Goal: Communication & Community: Answer question/provide support

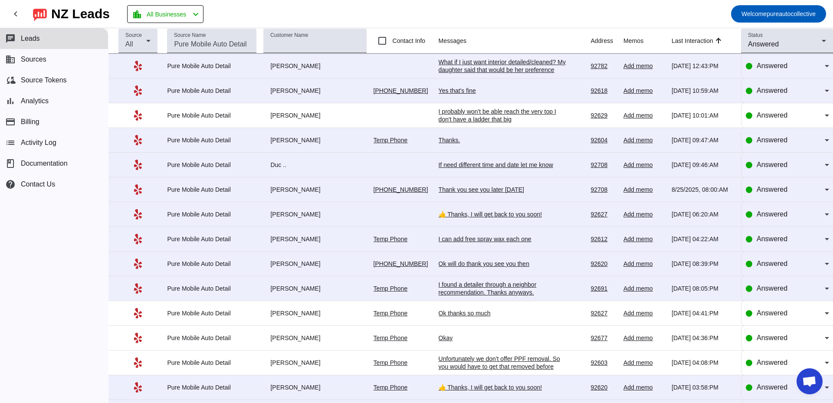
scroll to position [1540, 0]
click at [505, 71] on div "What if I just want interior detailed/cleaned? My daughter said that would be h…" at bounding box center [504, 66] width 130 height 16
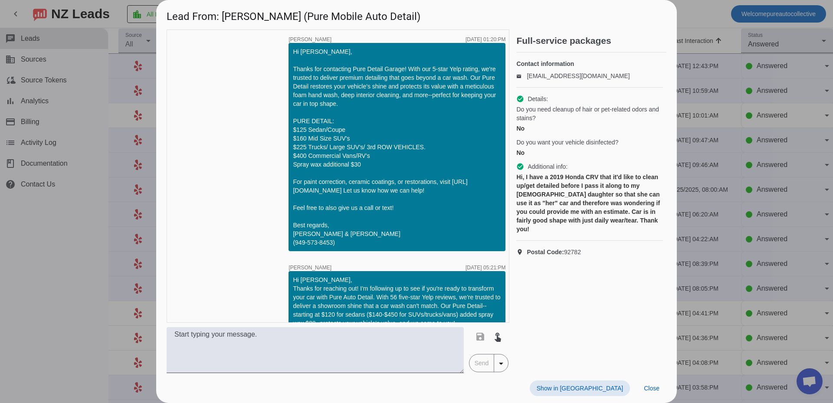
scroll to position [602, 0]
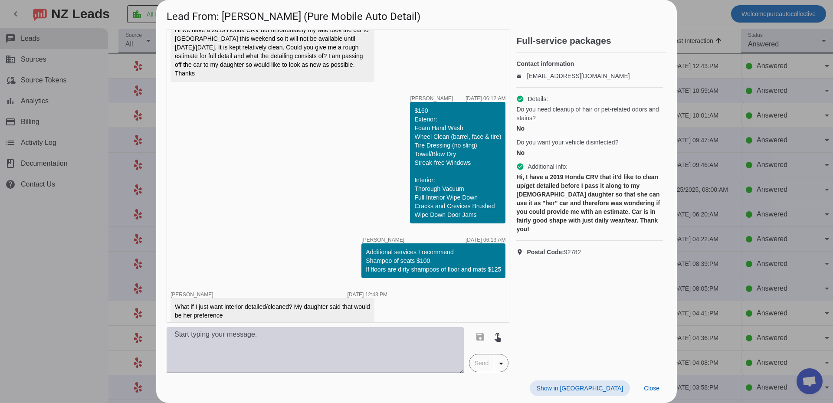
click at [318, 349] on textarea at bounding box center [315, 350] width 297 height 46
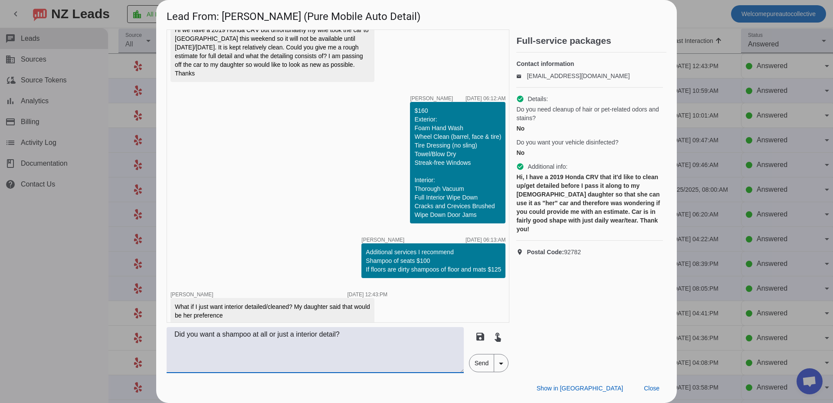
type textarea "Did you want a shampoo at all or just a interior detail?"
click at [484, 365] on span "Send" at bounding box center [481, 362] width 25 height 17
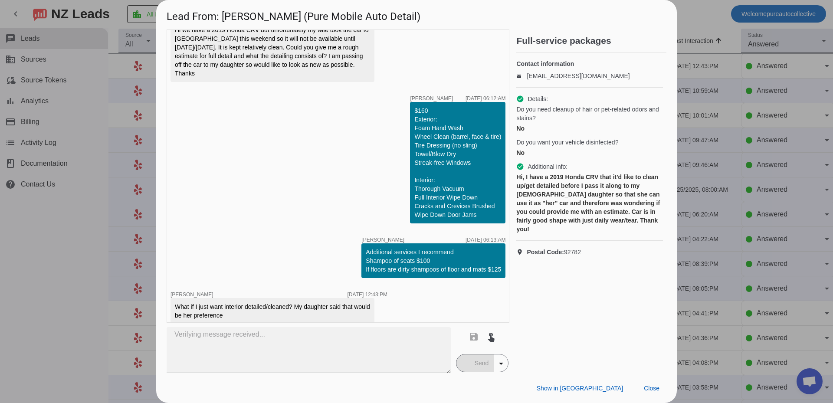
click at [751, 252] on div at bounding box center [416, 201] width 833 height 403
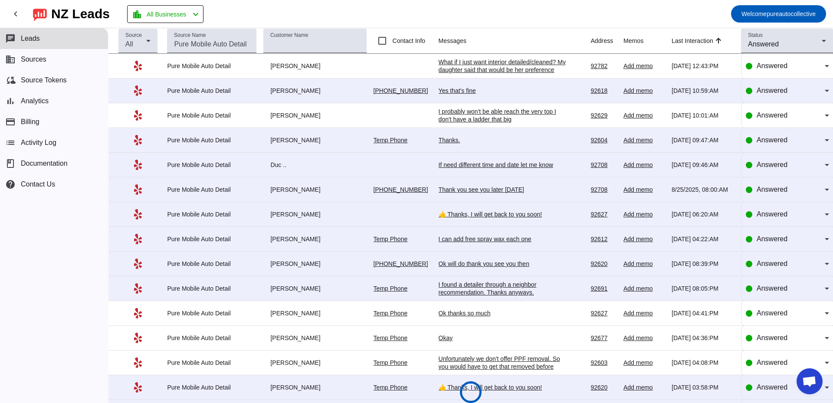
click at [452, 87] on div "Yes that's fine" at bounding box center [504, 91] width 130 height 8
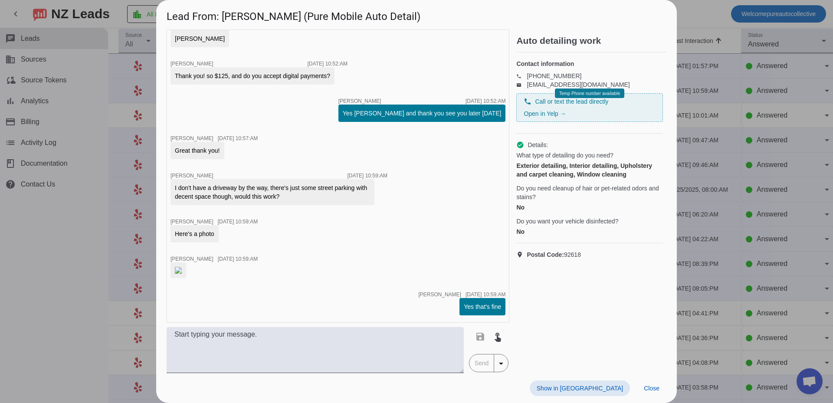
scroll to position [909, 0]
click at [720, 136] on div at bounding box center [416, 201] width 833 height 403
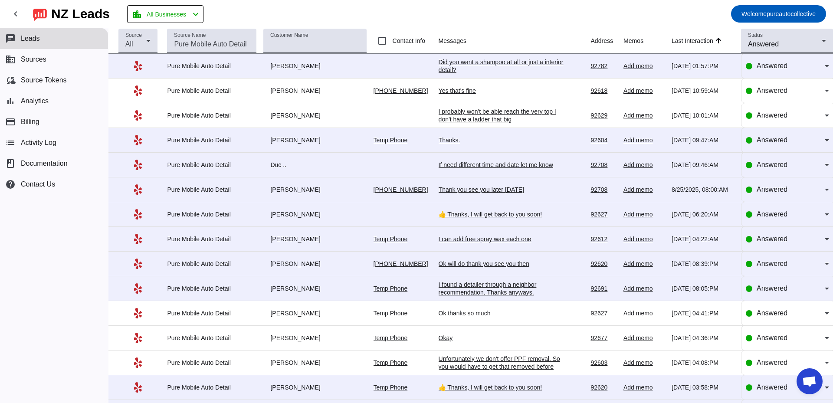
click at [456, 90] on div "Yes that's fine" at bounding box center [504, 91] width 130 height 8
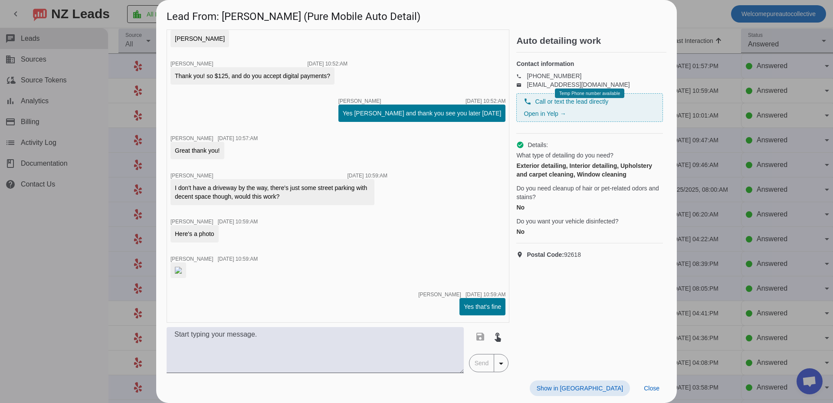
click at [182, 267] on img at bounding box center [178, 270] width 7 height 7
click at [681, 72] on div at bounding box center [416, 201] width 833 height 403
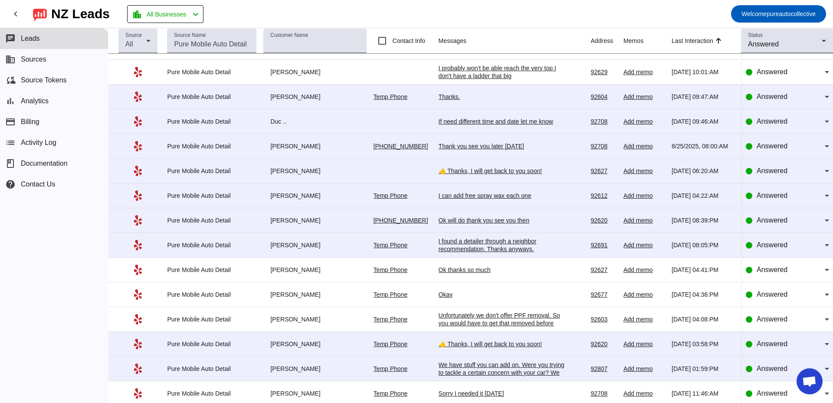
scroll to position [0, 0]
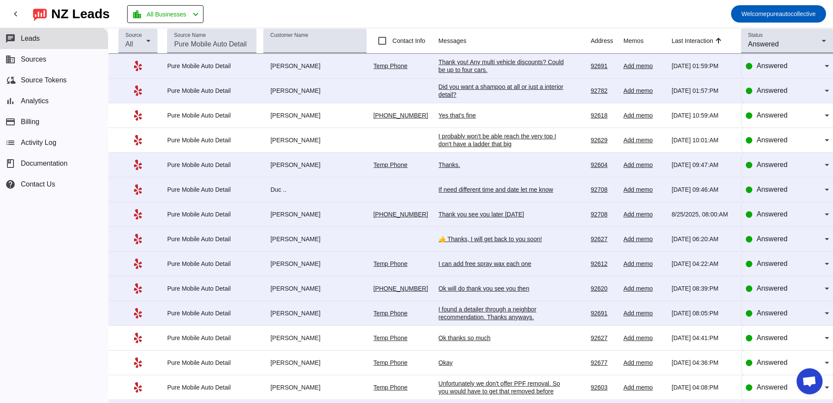
click at [505, 66] on div "Thank you! Any multi vehicle discounts? Could be up to four cars." at bounding box center [504, 66] width 130 height 16
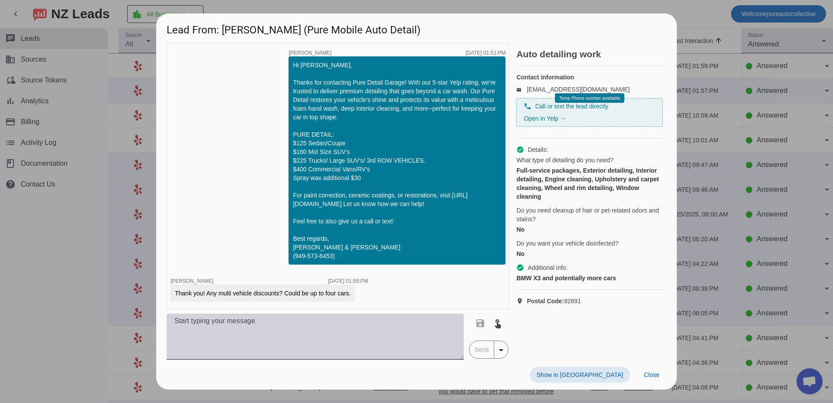
click at [305, 343] on textarea at bounding box center [315, 337] width 297 height 46
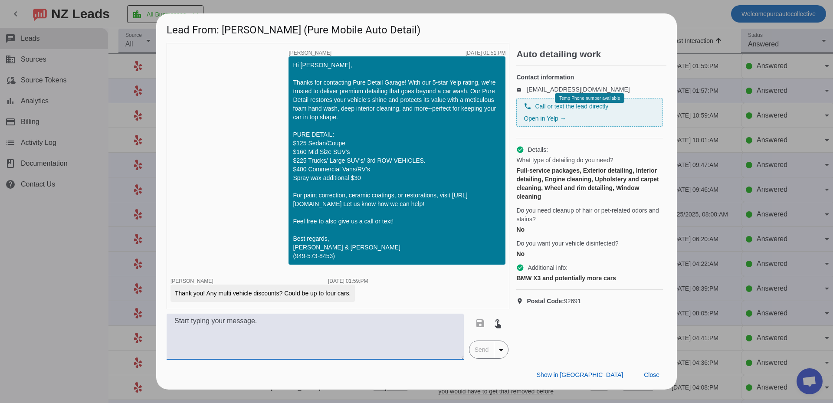
click at [315, 333] on textarea at bounding box center [315, 337] width 297 height 46
type textarea "Would need year make and model of all vehicles."
click at [476, 348] on span "Send" at bounding box center [481, 349] width 25 height 17
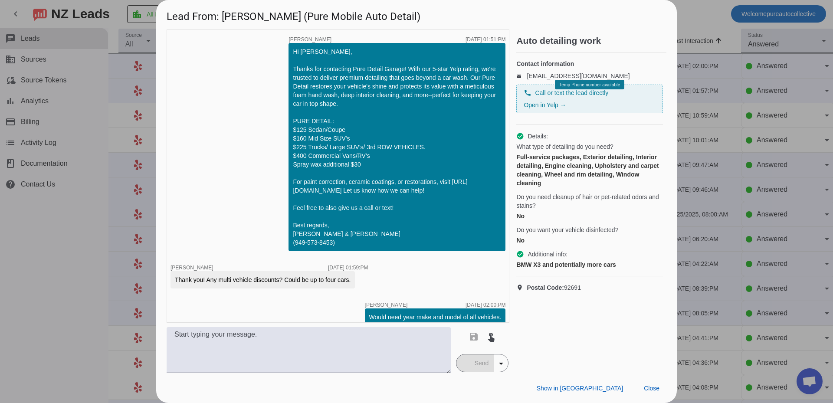
scroll to position [10, 0]
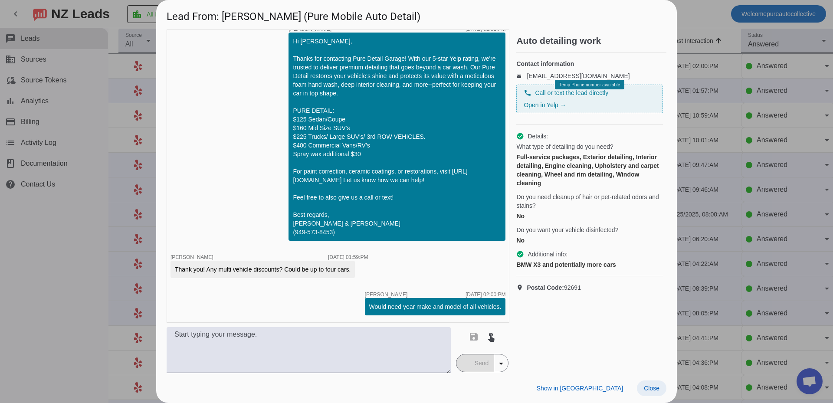
click at [643, 388] on span at bounding box center [652, 388] width 30 height 16
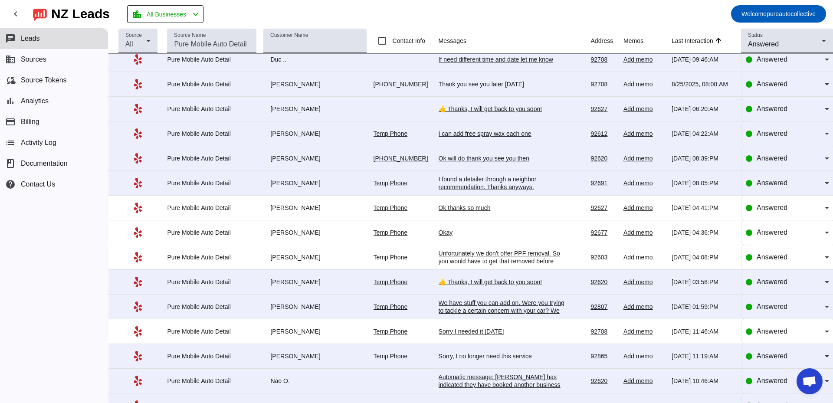
scroll to position [174, 0]
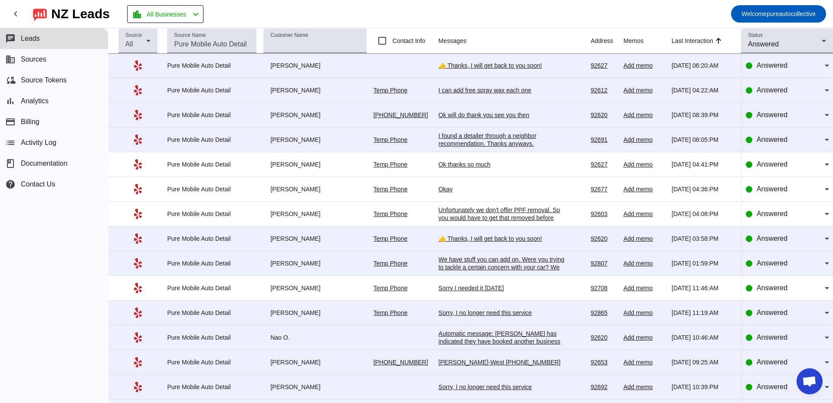
click at [462, 290] on div "Sorry I needed it [DATE]" at bounding box center [504, 288] width 130 height 8
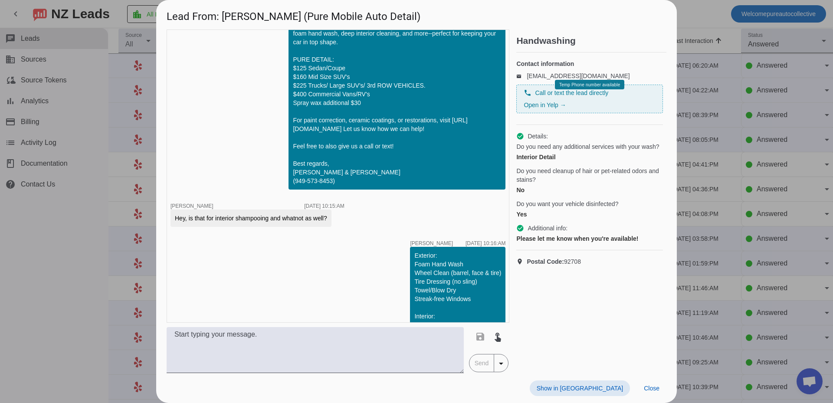
scroll to position [0, 0]
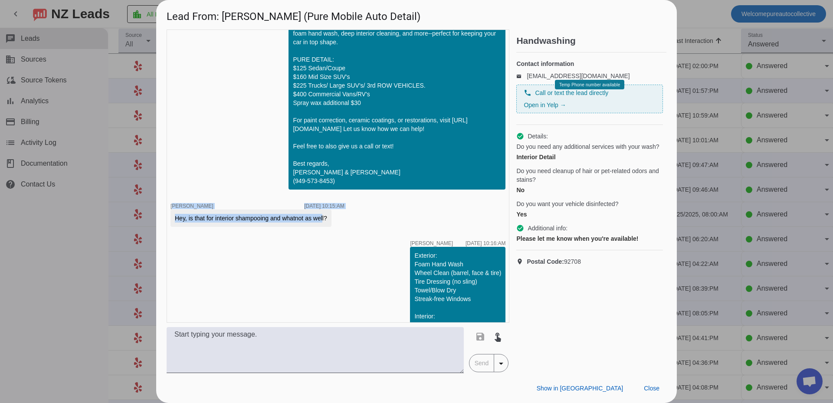
drag, startPoint x: 320, startPoint y: 220, endPoint x: 169, endPoint y: 139, distance: 171.0
click at [170, 142] on div "timer close [PERSON_NAME] [DATE] 10:09:AM Hi [PERSON_NAME], Thanks for contacti…" at bounding box center [338, 176] width 343 height 293
click at [198, 150] on div "timer close [PERSON_NAME] [DATE] 10:09:AM Hi [PERSON_NAME], Thanks for contacti…" at bounding box center [338, 176] width 343 height 293
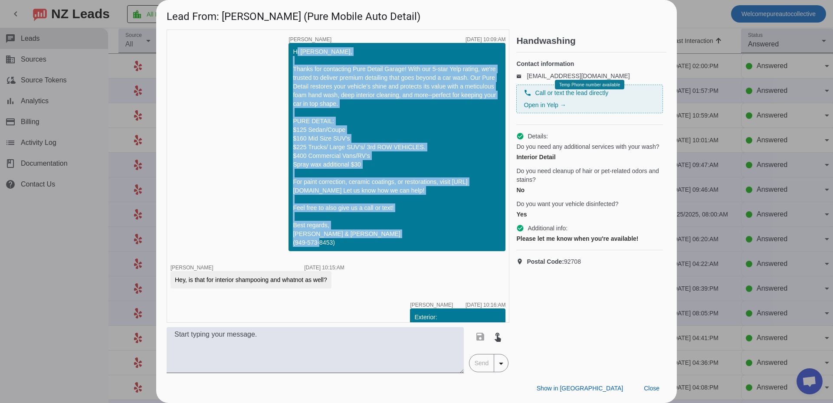
drag, startPoint x: 284, startPoint y: 50, endPoint x: 461, endPoint y: 252, distance: 268.7
click at [461, 252] on div "timer close [PERSON_NAME] [DATE] 10:09:AM Hi [PERSON_NAME], Thanks for contacti…" at bounding box center [338, 176] width 343 height 293
click at [428, 263] on div "timer close [PERSON_NAME] [DATE] 10:09:AM Hi [PERSON_NAME], Thanks for contacti…" at bounding box center [338, 176] width 343 height 293
drag, startPoint x: 420, startPoint y: 251, endPoint x: 245, endPoint y: 57, distance: 261.1
click at [245, 57] on div "timer close [PERSON_NAME] [DATE] 10:09:AM Hi [PERSON_NAME], Thanks for contacti…" at bounding box center [338, 176] width 343 height 293
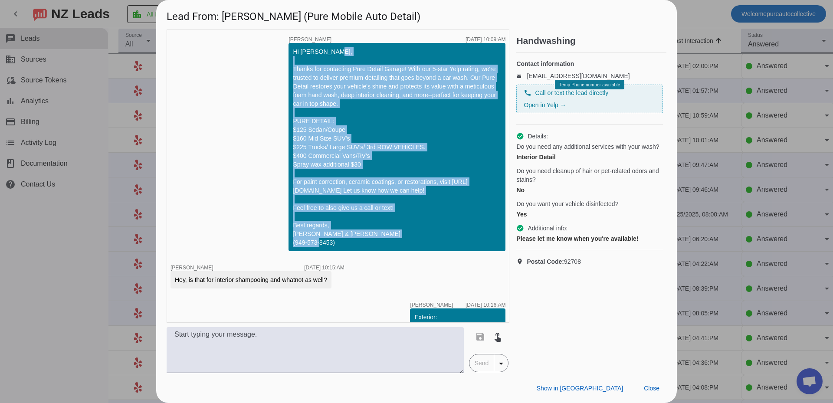
click at [245, 73] on div "timer close [PERSON_NAME] [DATE] 10:09:AM Hi [PERSON_NAME], Thanks for contacti…" at bounding box center [338, 176] width 343 height 293
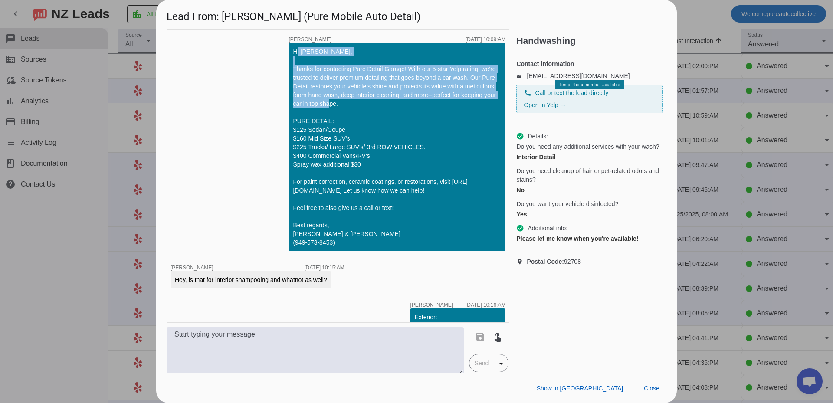
drag, startPoint x: 277, startPoint y: 46, endPoint x: 365, endPoint y: 114, distance: 111.1
click at [365, 114] on div "timer close [PERSON_NAME] [DATE] 10:09:AM Hi [PERSON_NAME], Thanks for contacti…" at bounding box center [338, 176] width 343 height 293
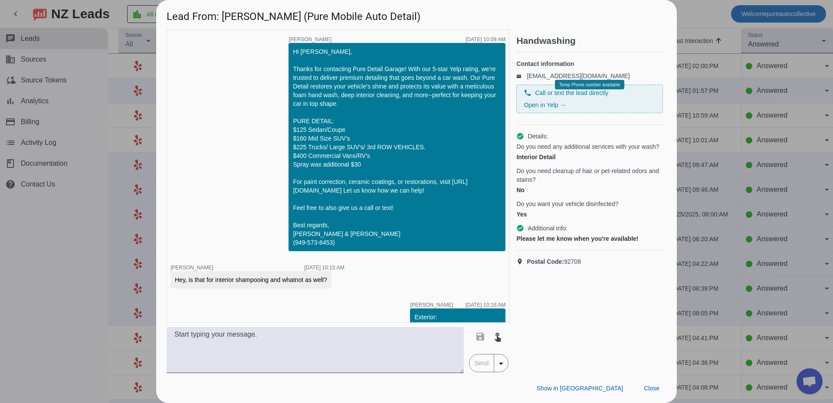
click at [364, 123] on div "Hi [PERSON_NAME], Thanks for contacting Pure Detail Garage! With our 5-star Yel…" at bounding box center [397, 147] width 208 height 200
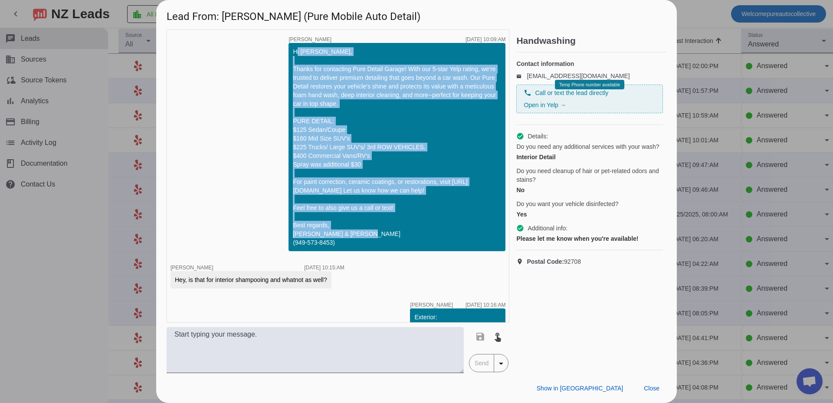
drag, startPoint x: 282, startPoint y: 47, endPoint x: 380, endPoint y: 238, distance: 215.0
click at [380, 238] on div "timer close [PERSON_NAME] [DATE] 10:09:AM Hi [PERSON_NAME], Thanks for contacti…" at bounding box center [338, 176] width 343 height 293
click at [235, 168] on div "timer close [PERSON_NAME] [DATE] 10:09:AM Hi [PERSON_NAME], Thanks for contacti…" at bounding box center [338, 176] width 343 height 293
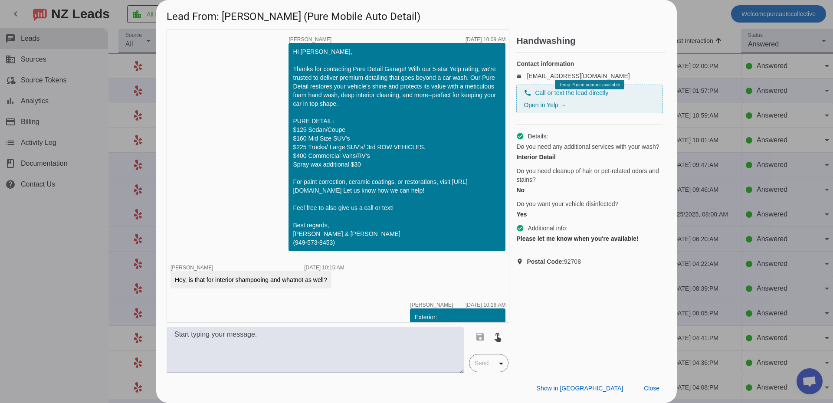
click at [132, 170] on div at bounding box center [416, 201] width 833 height 403
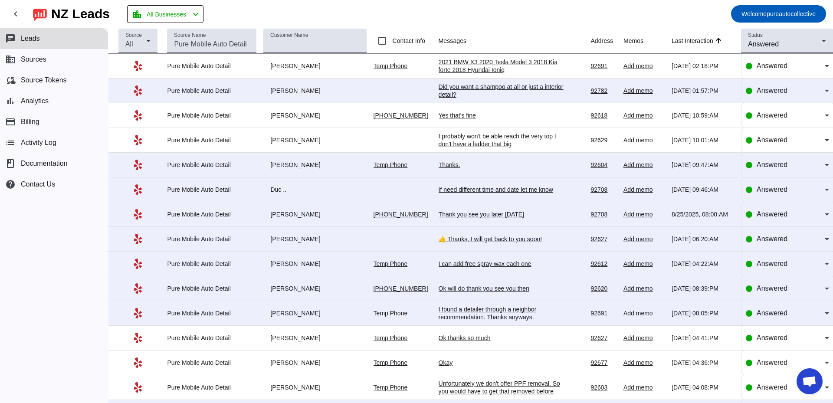
click at [508, 62] on div "2021 BMW X3 2020 Tesla Model 3 2018 Kia forte 2018 Hyundai Ioniq" at bounding box center [504, 66] width 130 height 16
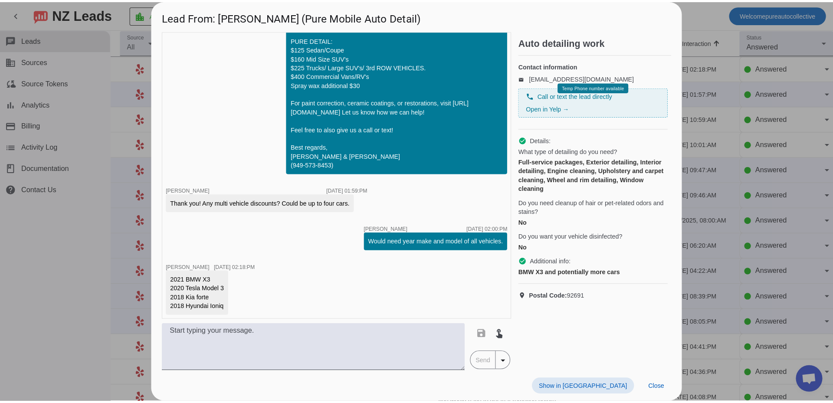
scroll to position [74, 0]
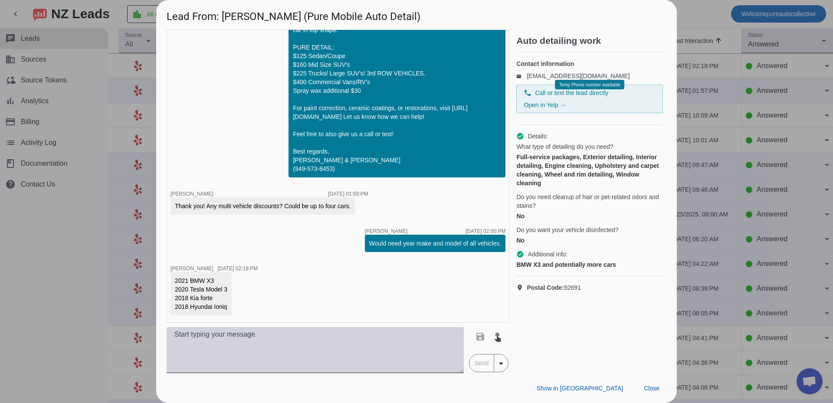
click at [334, 333] on textarea at bounding box center [315, 350] width 297 height 46
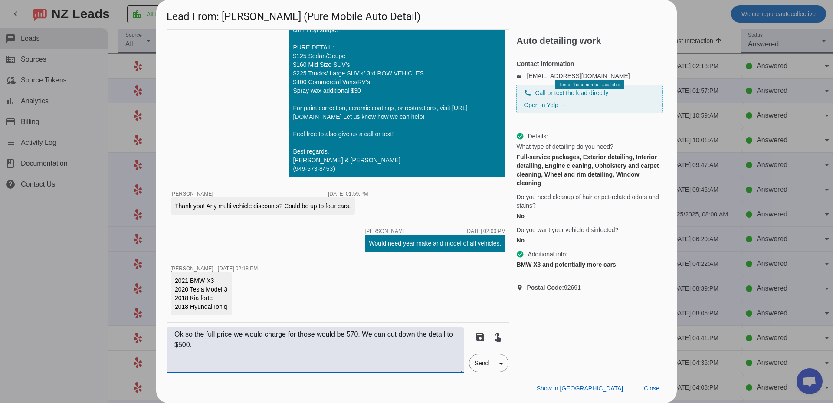
type textarea "Ok so the full price we would charge for those would be 570. We can cut down th…"
click at [482, 364] on span "Send" at bounding box center [481, 362] width 25 height 17
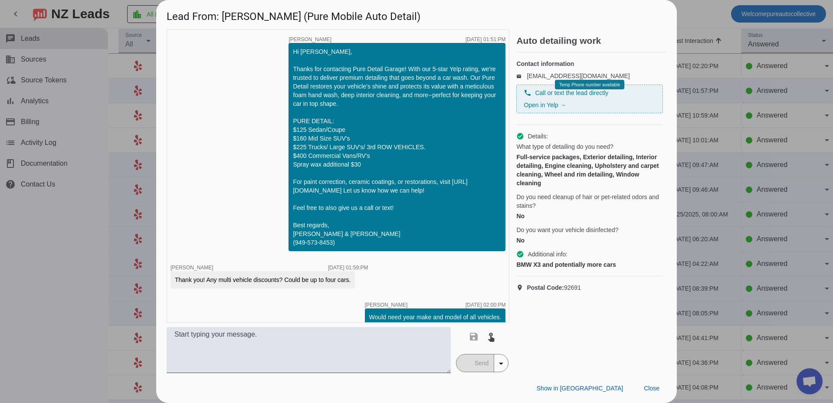
scroll to position [120, 0]
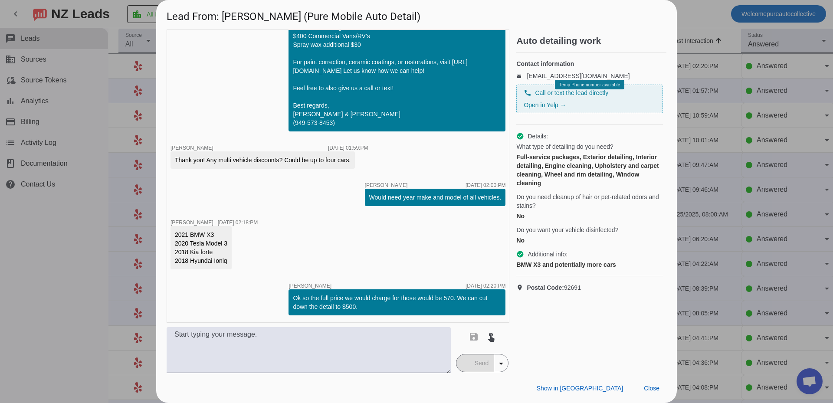
click at [271, 265] on div "timer close [PERSON_NAME] [DATE] 01:51:PM Hi [PERSON_NAME], Thanks for contacti…" at bounding box center [338, 176] width 343 height 293
drag, startPoint x: 284, startPoint y: 298, endPoint x: 461, endPoint y: 320, distance: 178.4
click at [461, 320] on div "timer close [PERSON_NAME] [DATE] 01:51:PM Hi [PERSON_NAME], Thanks for contacti…" at bounding box center [338, 176] width 343 height 293
click at [399, 262] on div "timer close [PERSON_NAME] [DATE] 01:51:PM Hi [PERSON_NAME], Thanks for contacti…" at bounding box center [338, 176] width 343 height 293
click at [28, 218] on div at bounding box center [416, 201] width 833 height 403
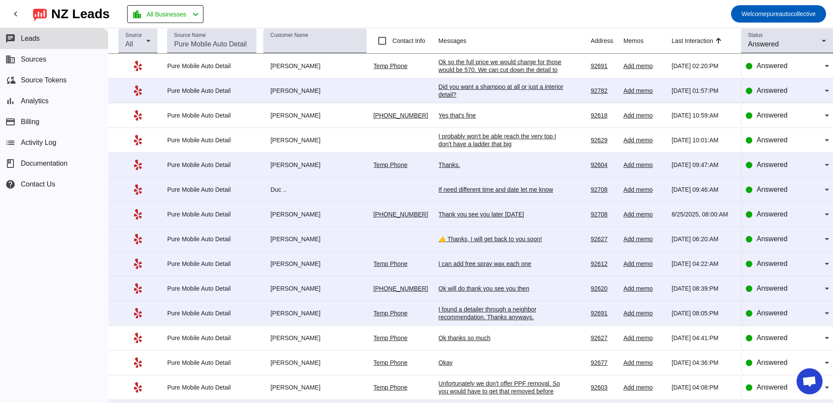
click at [454, 116] on div "Yes that's fine" at bounding box center [504, 115] width 130 height 8
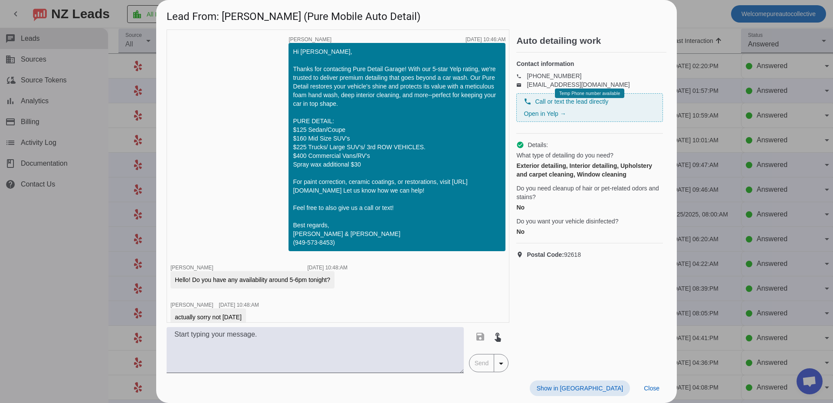
scroll to position [909, 0]
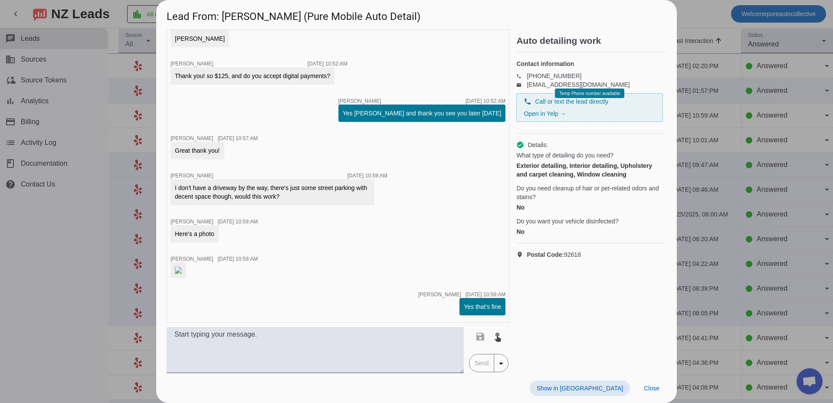
click at [672, 232] on div "timer close [PERSON_NAME] [DATE] 10:46:AM Hi [PERSON_NAME], Thanks for contacti…" at bounding box center [416, 202] width 521 height 344
click at [681, 169] on div at bounding box center [416, 201] width 833 height 403
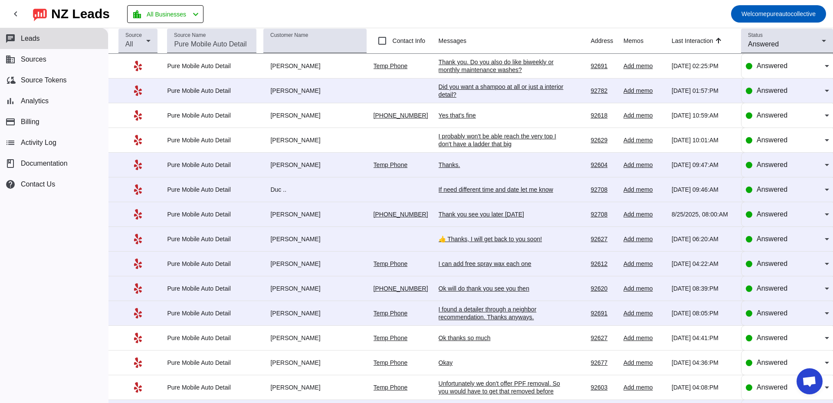
click at [514, 65] on div "Thank you. Do you also do like biweekly or monthly maintenance washes?" at bounding box center [504, 66] width 130 height 16
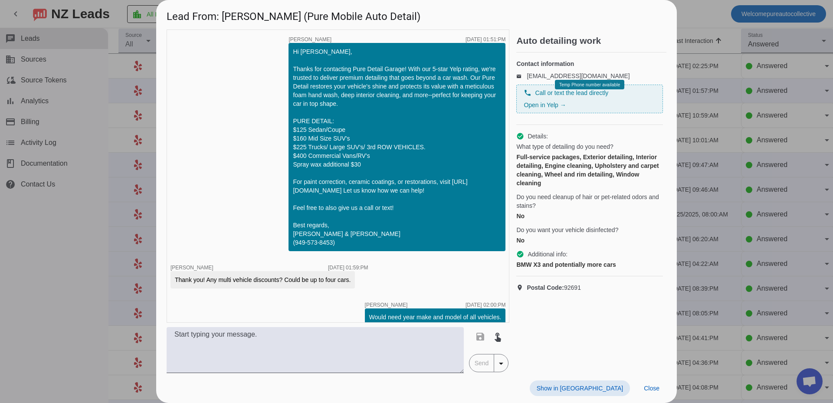
scroll to position [166, 0]
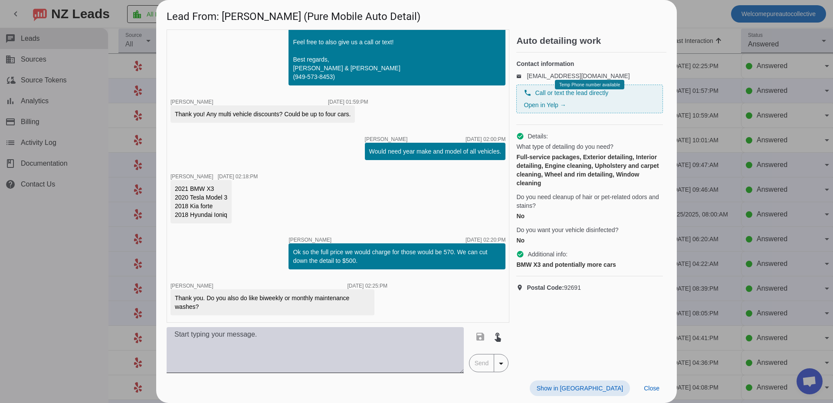
click at [335, 361] on textarea at bounding box center [315, 350] width 297 height 46
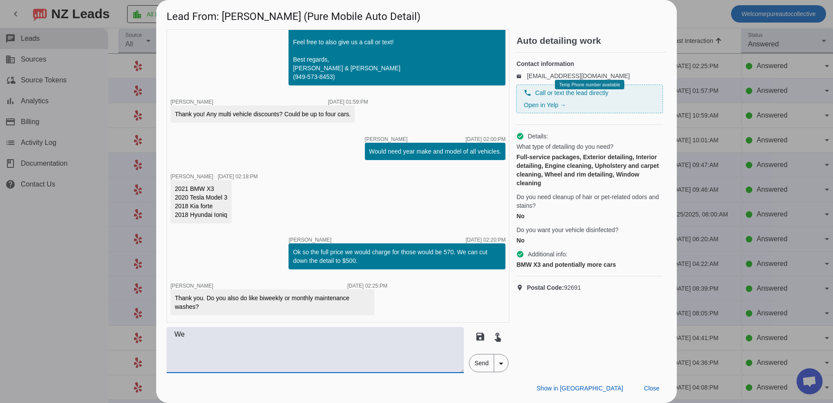
type textarea "W"
type textarea "I"
type textarea "W"
type textarea "Thats considered after your first detail with us. Prices can vary."
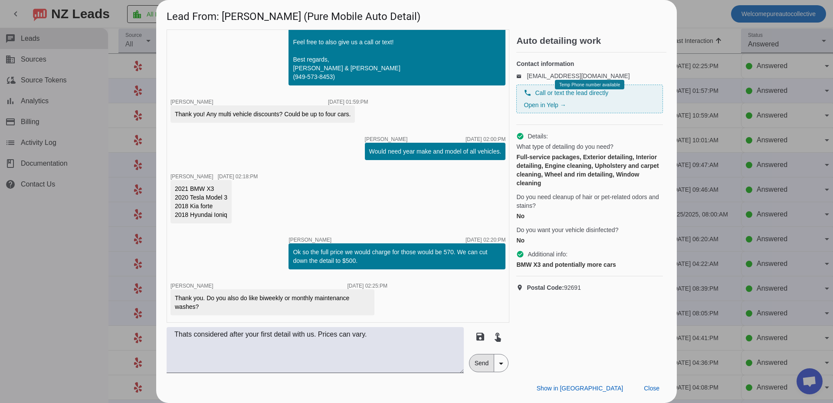
click at [483, 364] on span "Send" at bounding box center [481, 362] width 25 height 17
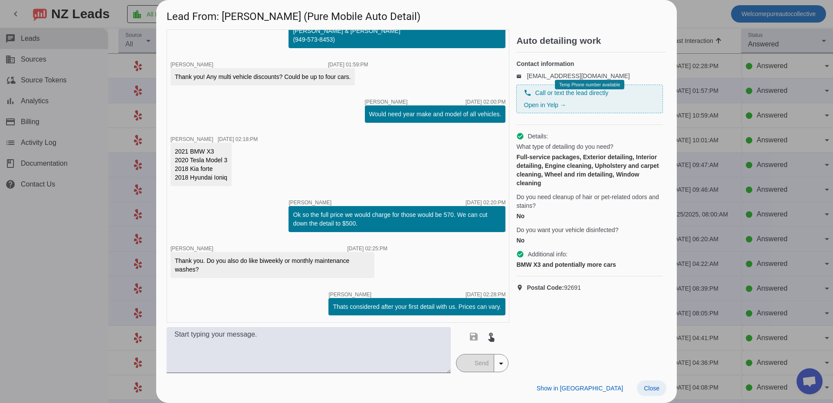
click at [645, 387] on span "Close" at bounding box center [652, 388] width 16 height 7
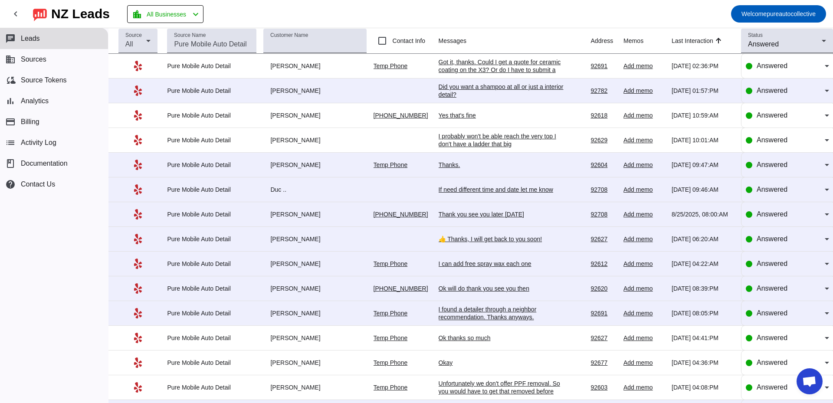
click at [510, 67] on div "Got it, thanks. Could I get a quote for ceramic coating on the X3? Or do I have…" at bounding box center [504, 69] width 130 height 23
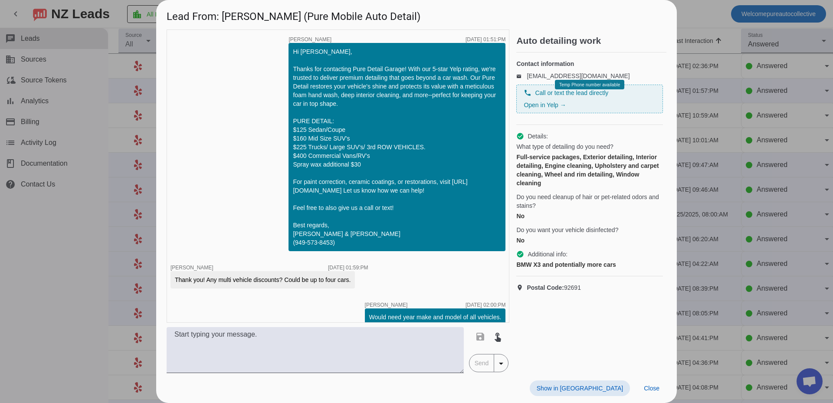
scroll to position [249, 0]
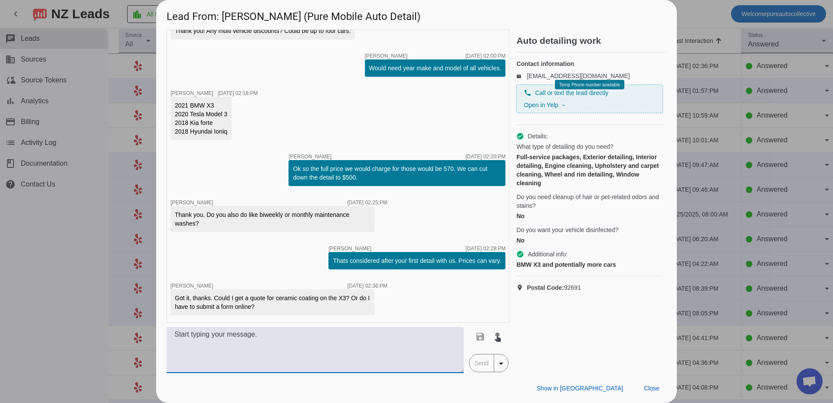
click at [311, 352] on textarea at bounding box center [315, 350] width 297 height 46
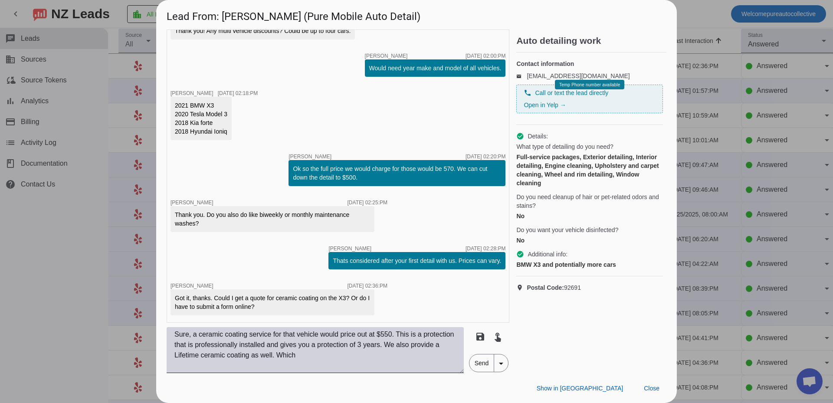
click at [344, 364] on textarea "Sure, a ceramic coating service for that vehicle would price out at $550. This …" at bounding box center [315, 350] width 297 height 46
click at [354, 357] on textarea "Sure, a ceramic coating service for that vehicle would price out at $550. This …" at bounding box center [315, 350] width 297 height 46
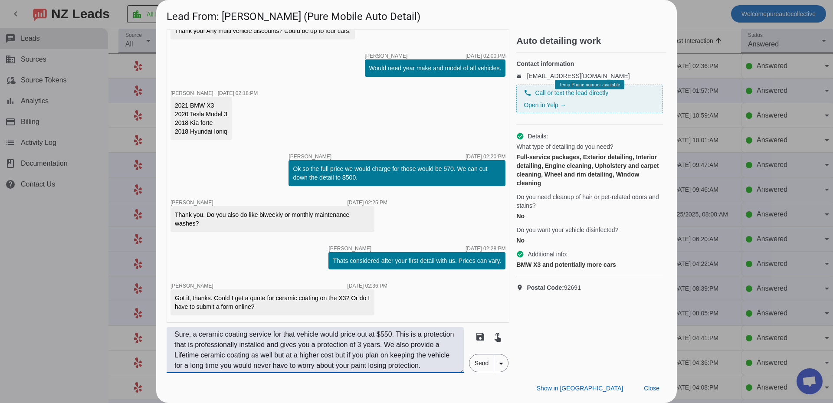
click at [427, 363] on textarea "Sure, a ceramic coating service for that vehicle would price out at $550. This …" at bounding box center [315, 350] width 297 height 46
click at [419, 366] on textarea "Sure, a ceramic coating service for that vehicle would price out at $550. This …" at bounding box center [315, 350] width 297 height 46
click at [432, 366] on textarea "Sure, a ceramic coating service for that vehicle would price out at $550. This …" at bounding box center [315, 350] width 297 height 46
type textarea "Sure, a ceramic coating service for that vehicle would price out at $550. This …"
click at [477, 363] on span "Send" at bounding box center [481, 362] width 25 height 17
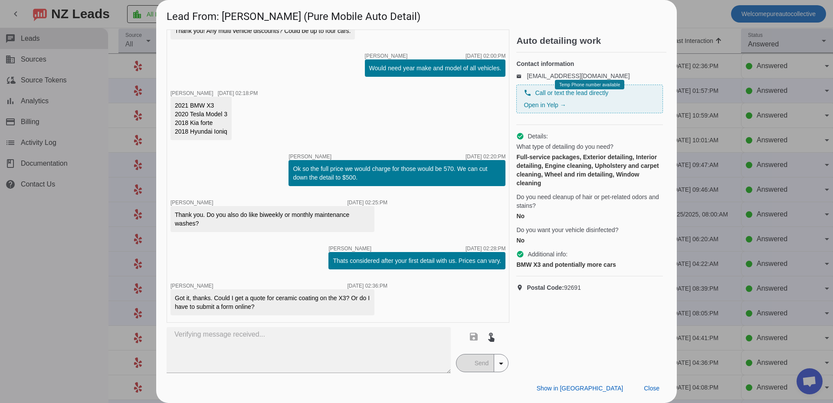
scroll to position [321, 0]
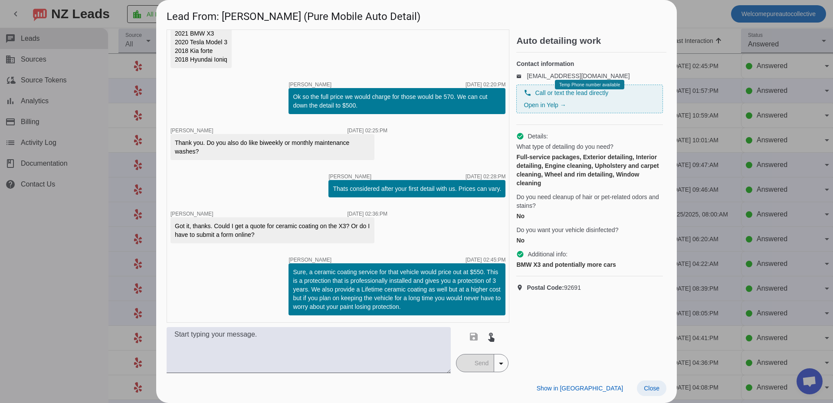
click at [650, 391] on span "Close" at bounding box center [652, 388] width 16 height 7
